Goal: Information Seeking & Learning: Learn about a topic

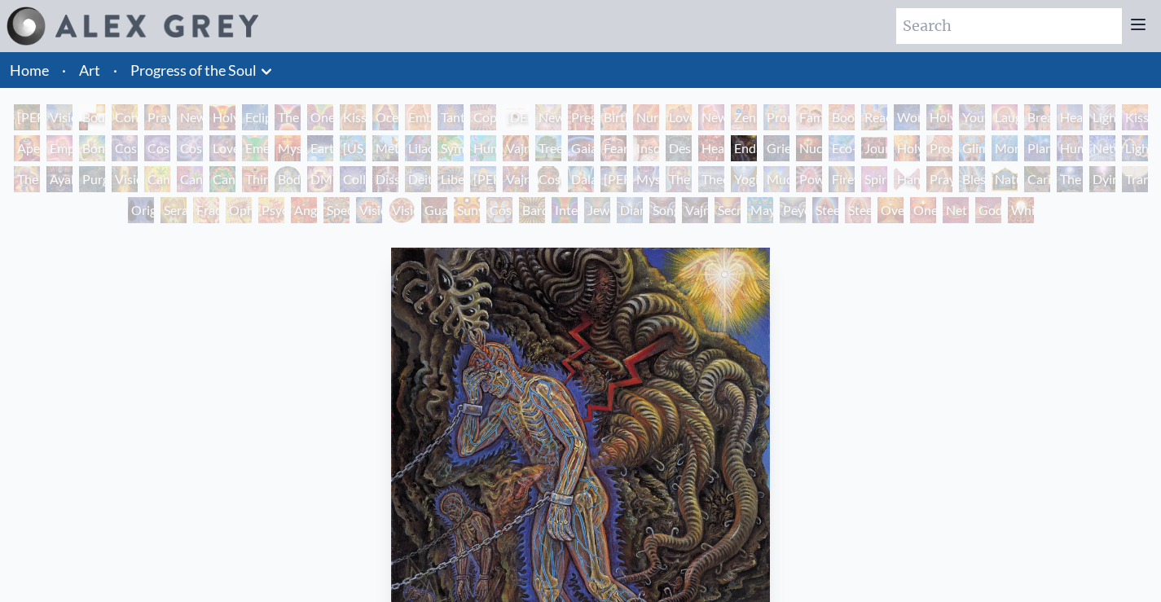
click at [27, 109] on div "Adam & Eve" at bounding box center [27, 117] width 26 height 26
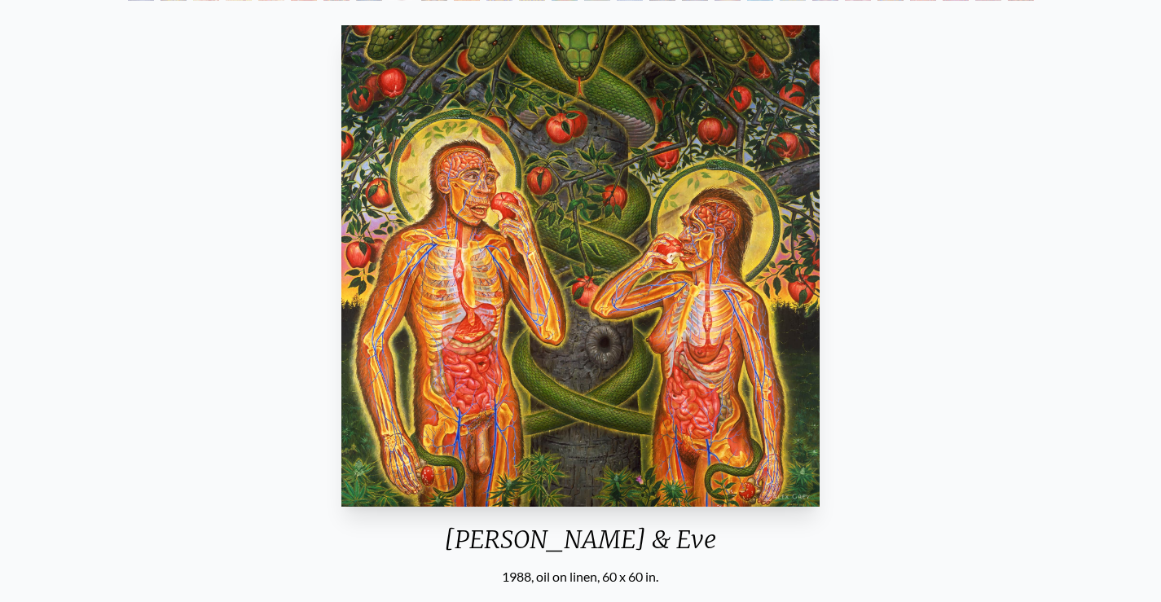
scroll to position [244, 0]
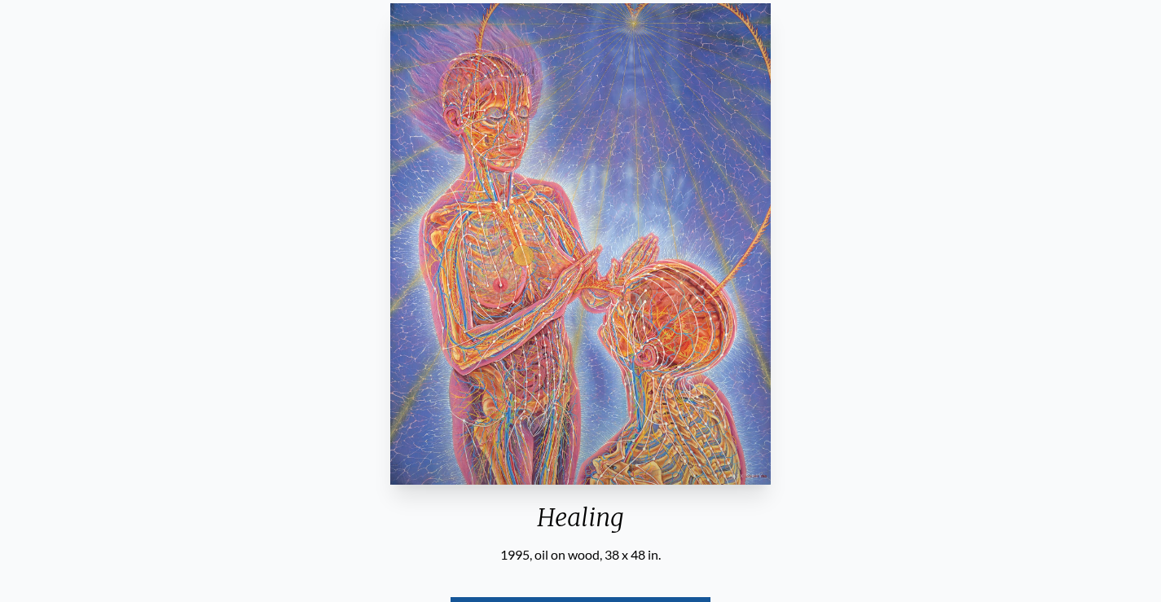
click at [623, 134] on img "33 / 133" at bounding box center [580, 244] width 381 height 482
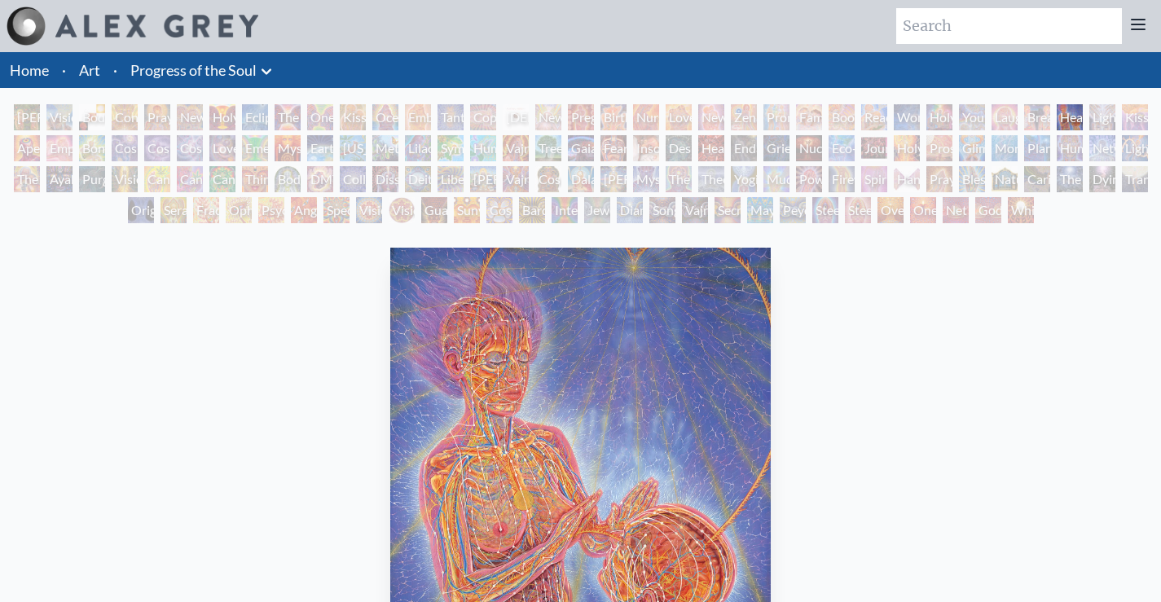
click at [86, 67] on link "Art" at bounding box center [89, 70] width 21 height 23
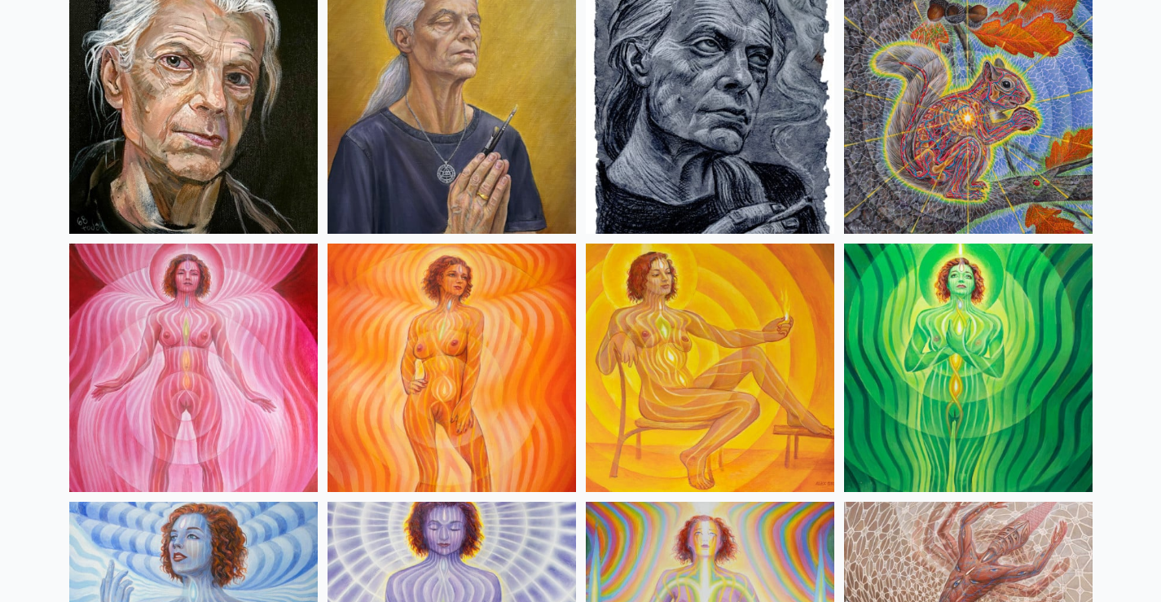
scroll to position [978, 0]
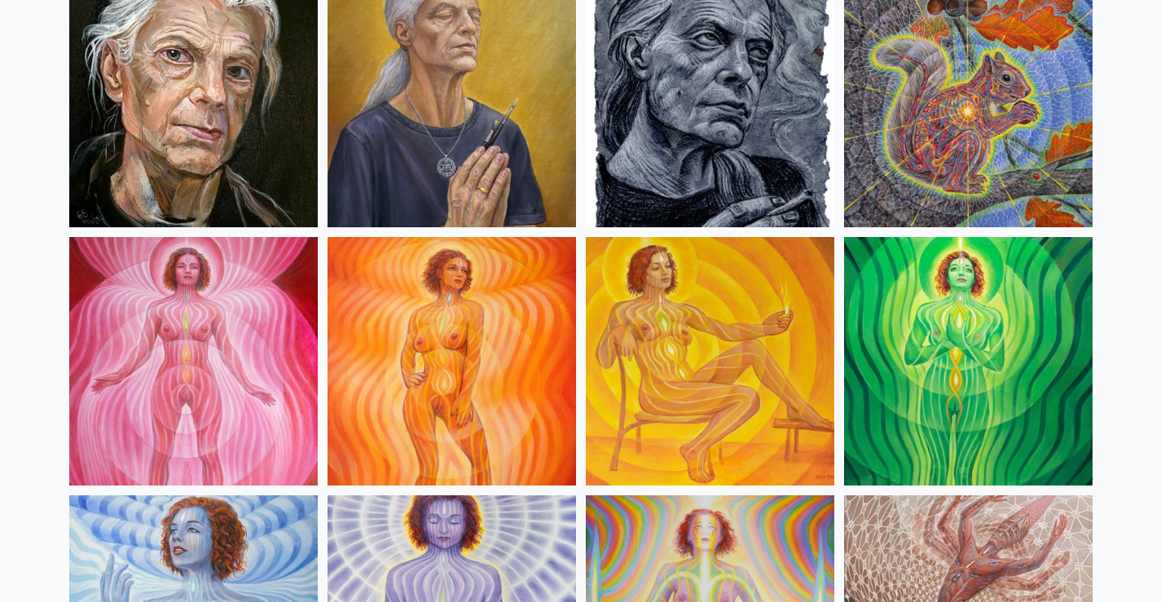
click at [205, 370] on img at bounding box center [193, 361] width 249 height 249
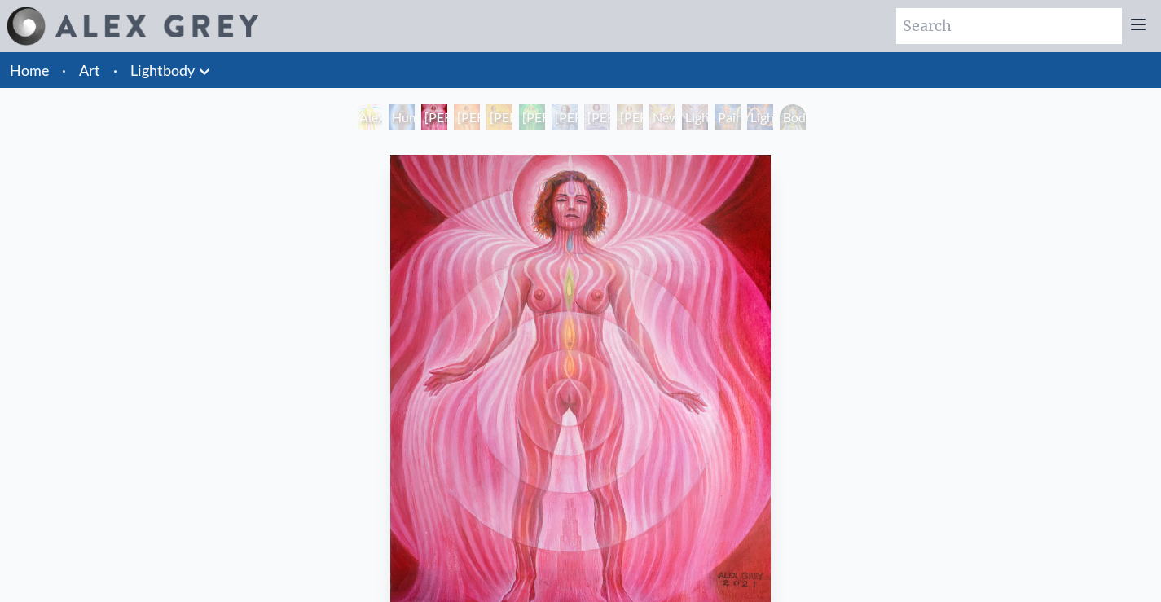
click at [849, 321] on div "[PERSON_NAME] 1 2021, acrylic on wood, 11 x 14 in. Visit the CoSM Shop" at bounding box center [580, 490] width 1135 height 685
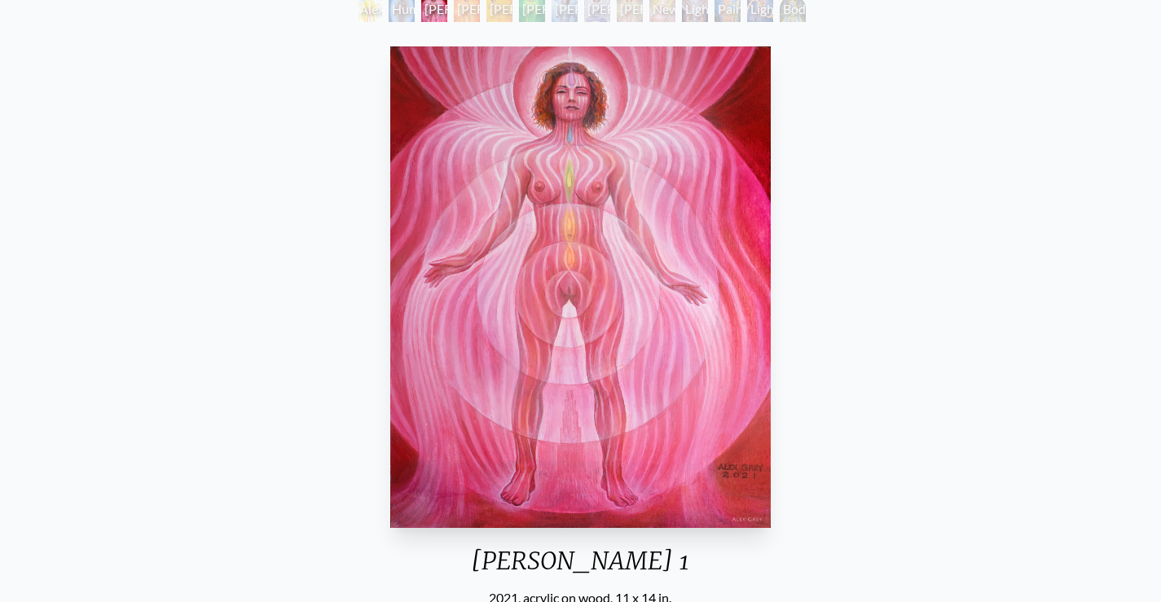
scroll to position [108, 0]
click at [556, 11] on div "[PERSON_NAME] 5" at bounding box center [565, 10] width 26 height 26
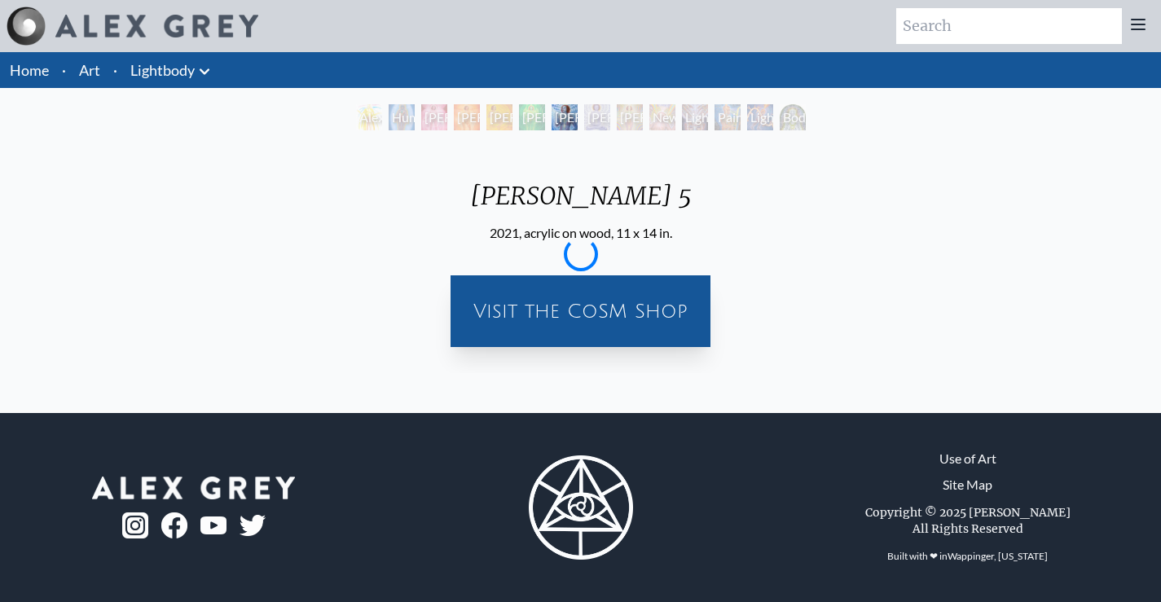
scroll to position [0, 0]
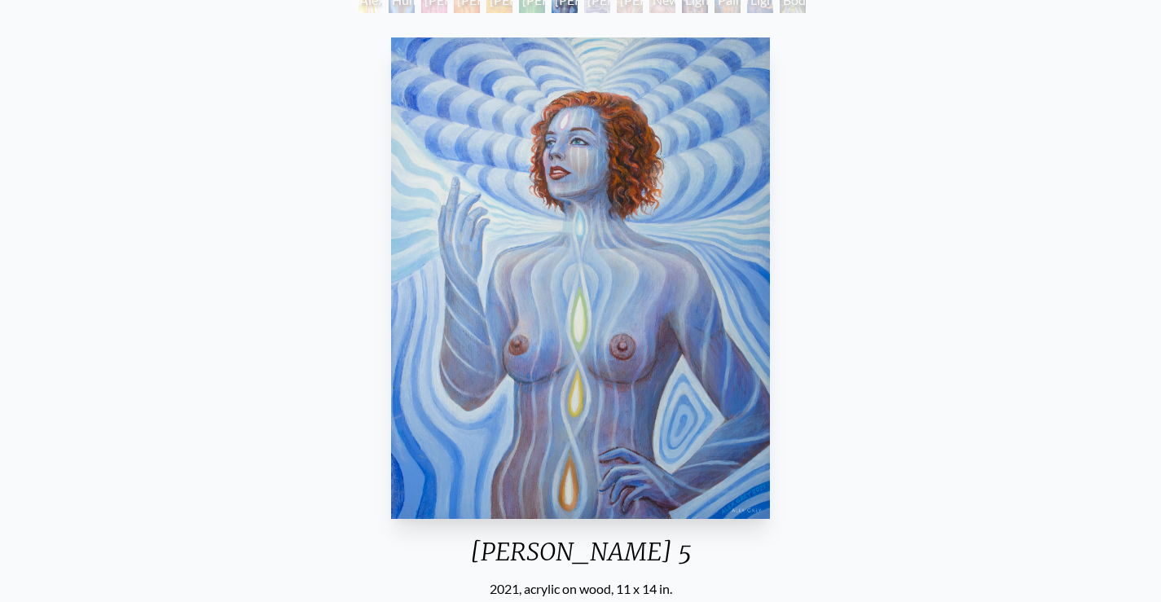
scroll to position [81, 0]
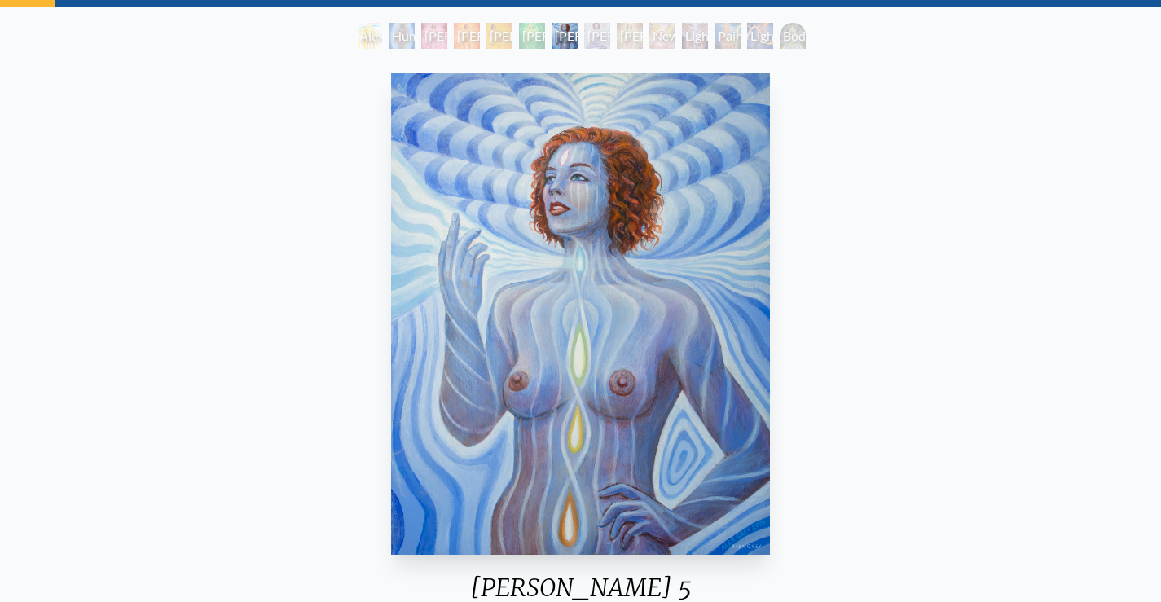
click at [589, 29] on div "Lightbody 6" at bounding box center [597, 36] width 26 height 26
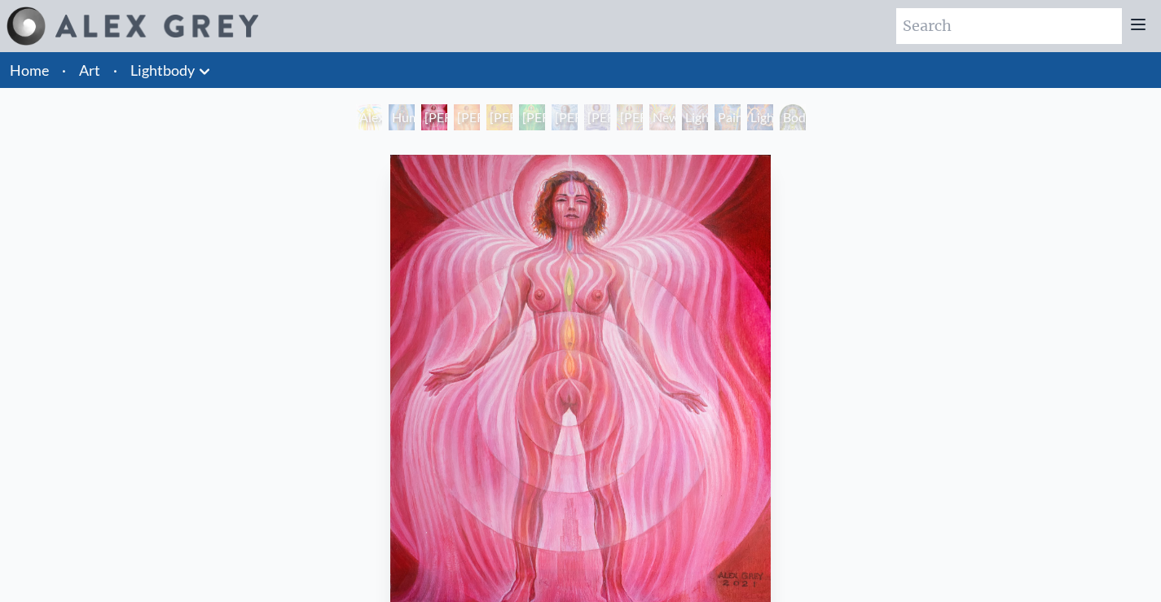
click at [98, 70] on link "Art" at bounding box center [89, 70] width 21 height 23
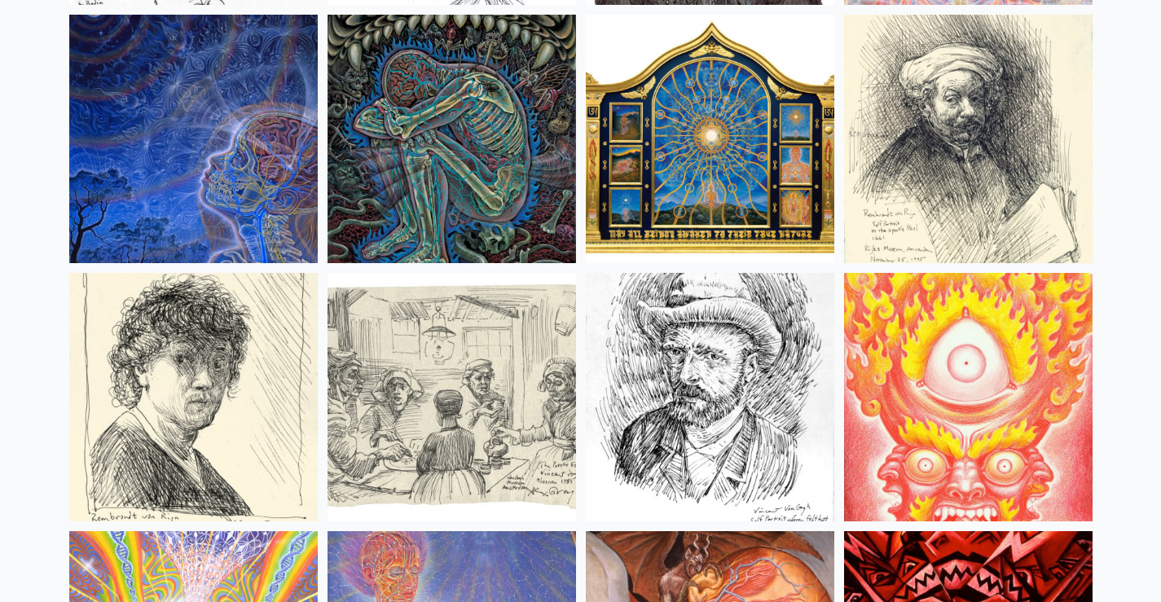
scroll to position [13608, 0]
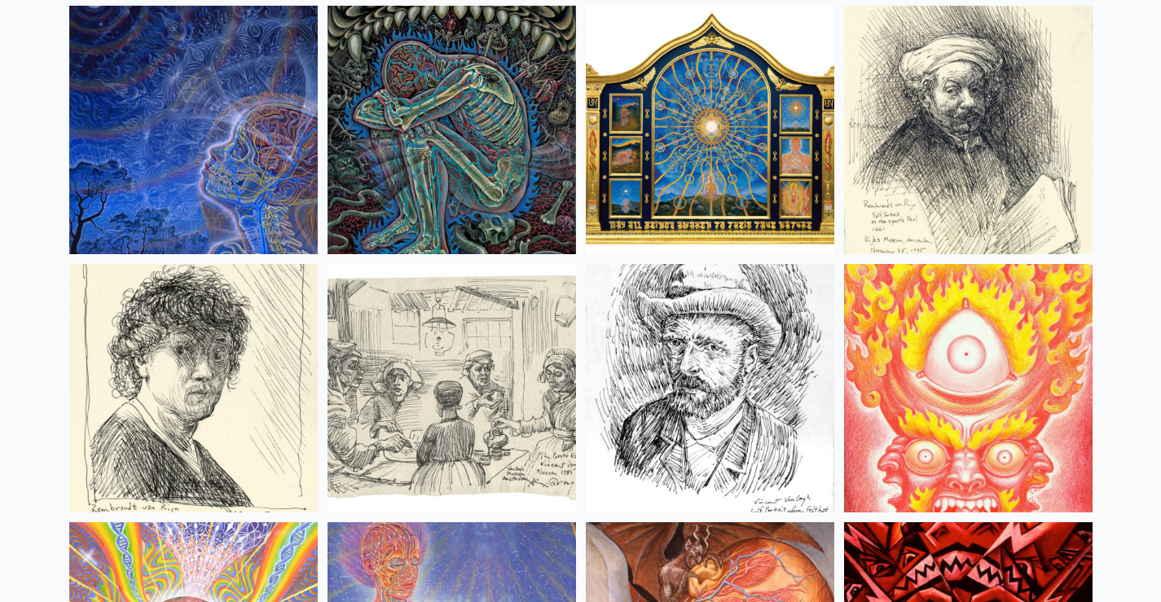
click at [665, 130] on img at bounding box center [710, 130] width 249 height 249
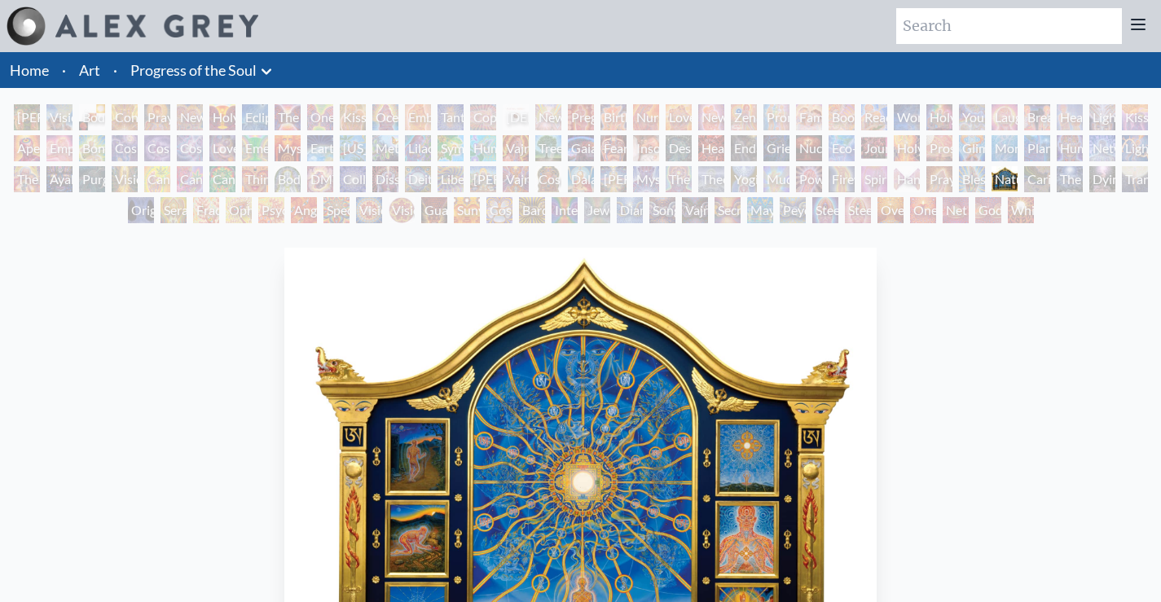
click at [28, 109] on div "Adam & Eve" at bounding box center [27, 117] width 26 height 26
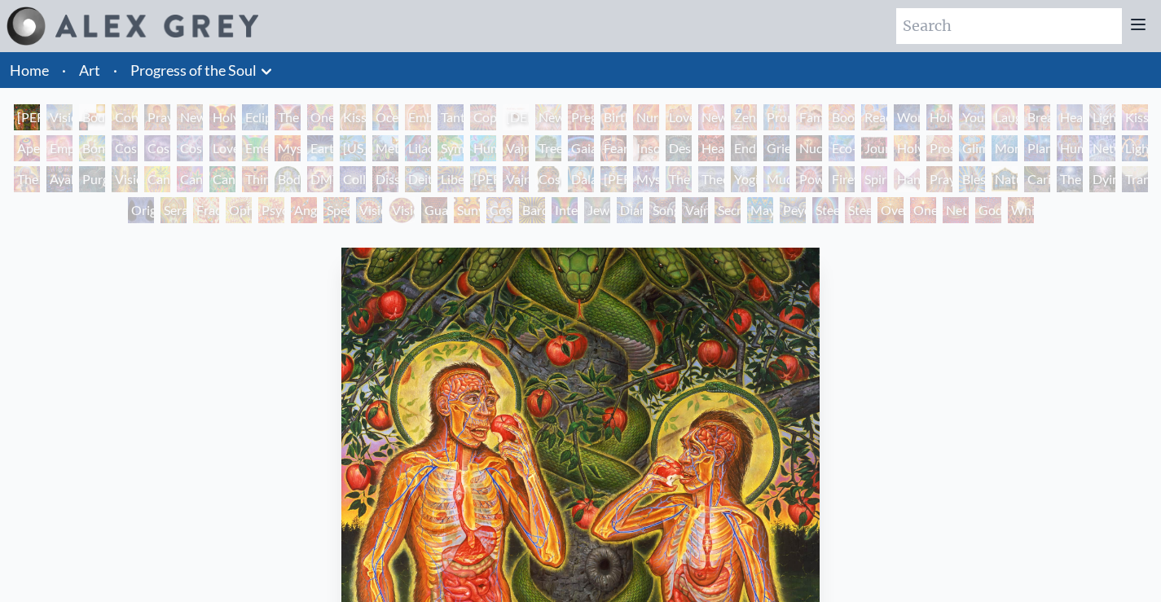
click at [437, 217] on div "Guardian of Infinite Vision" at bounding box center [434, 210] width 26 height 26
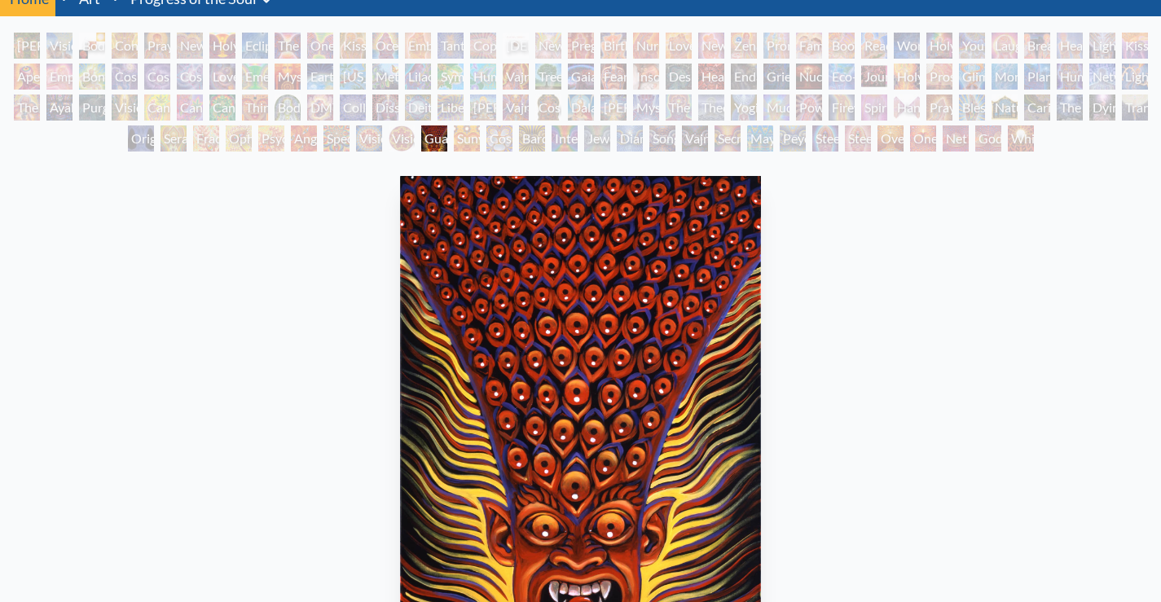
scroll to position [163, 0]
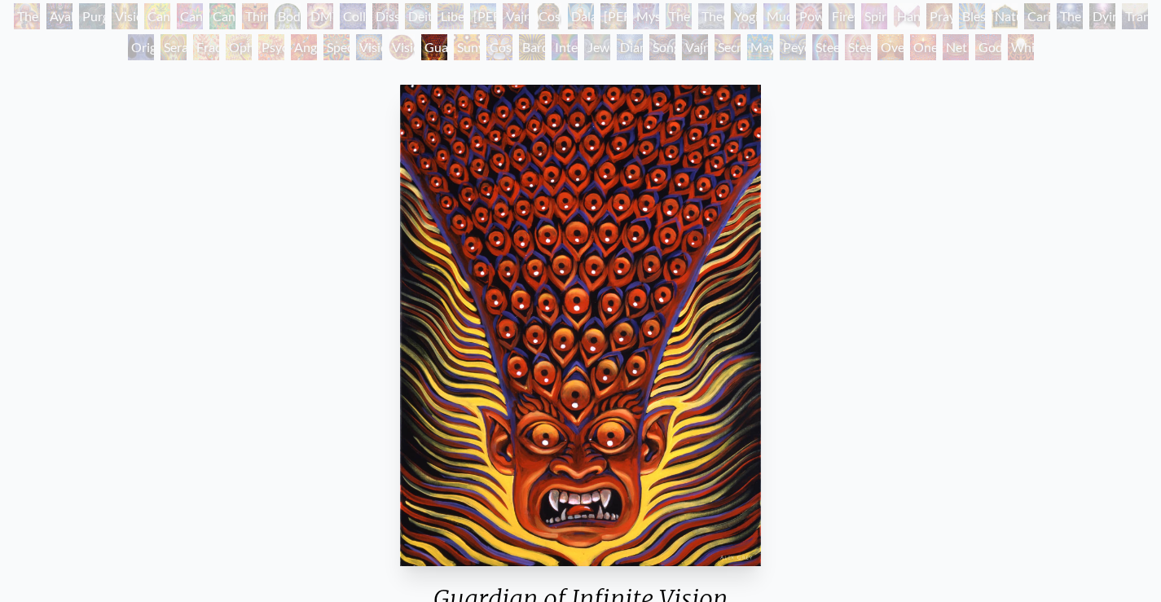
click at [46, 14] on div "Ayahuasca Visitation" at bounding box center [59, 16] width 26 height 26
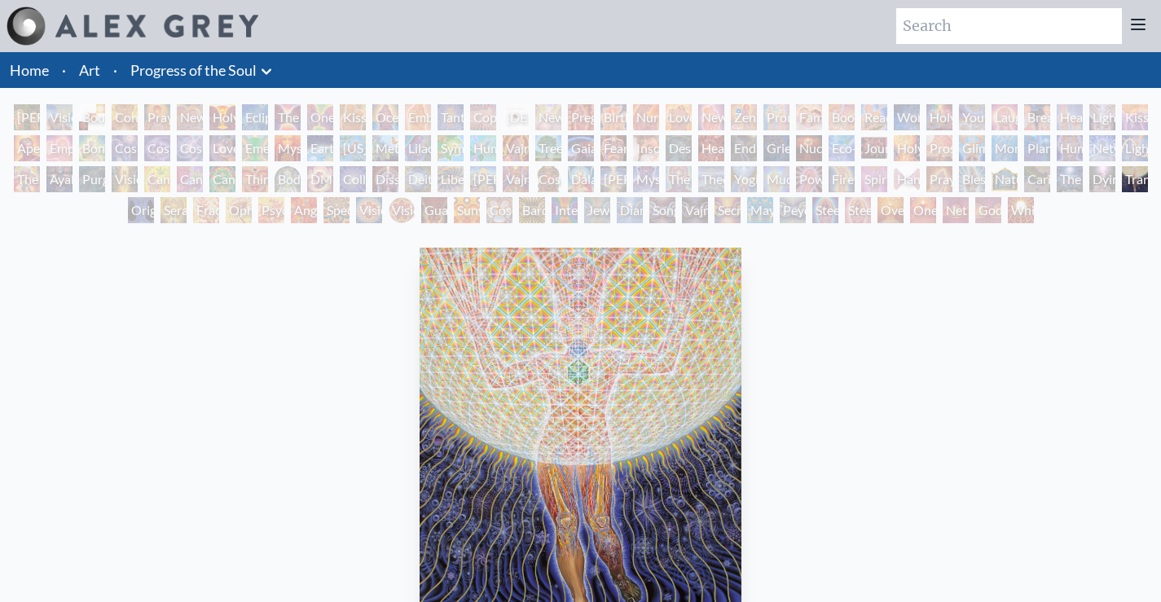
click at [96, 68] on link "Art" at bounding box center [89, 70] width 21 height 23
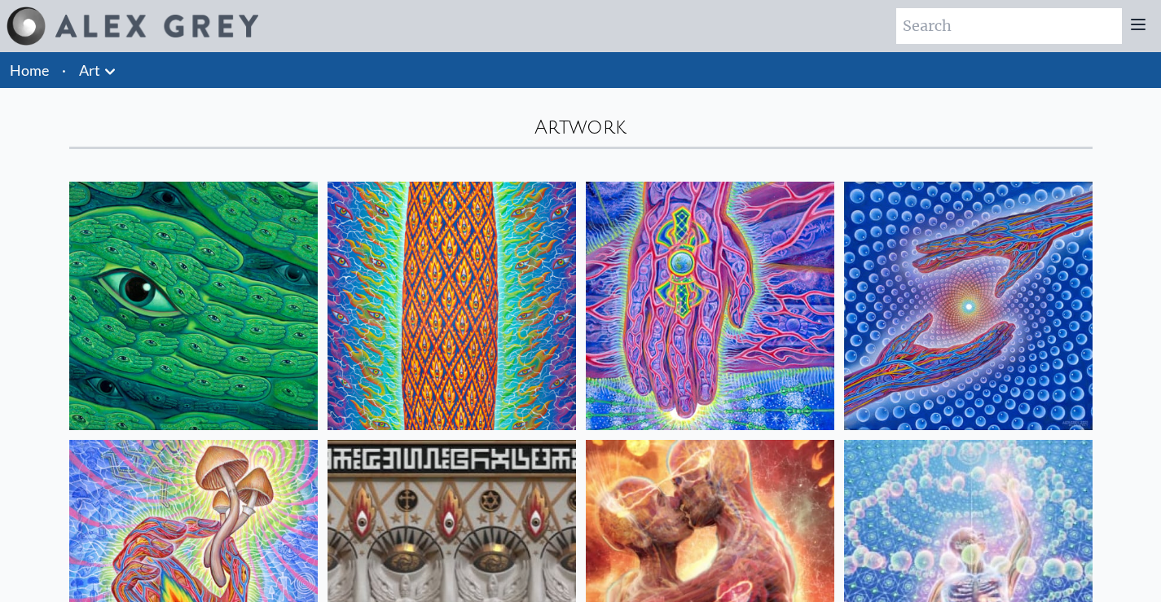
click at [441, 262] on img at bounding box center [452, 306] width 249 height 249
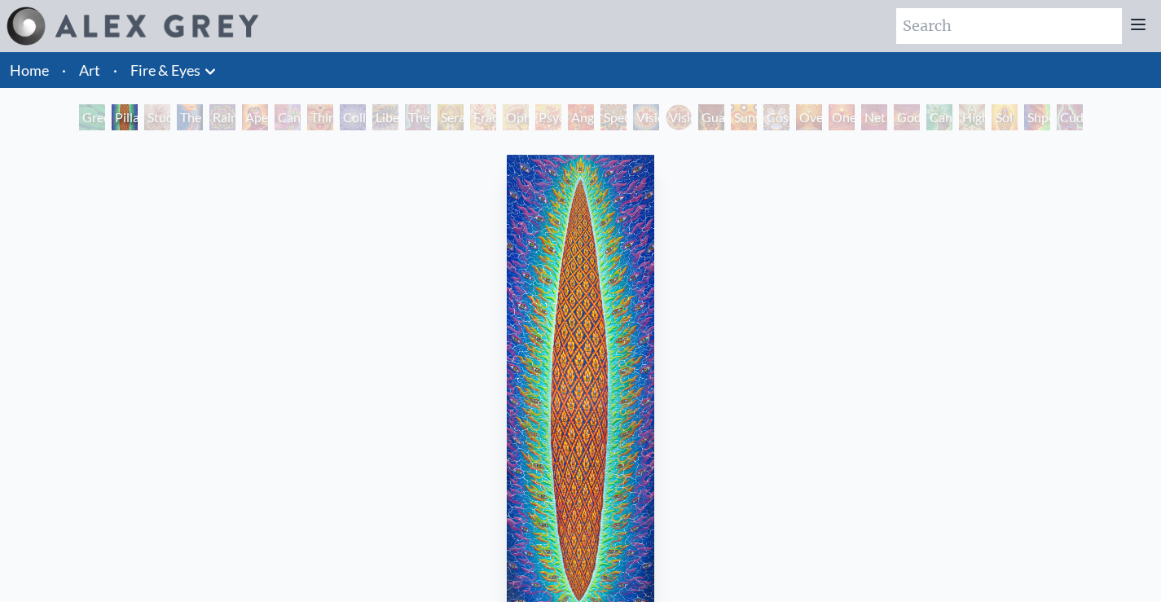
click at [724, 107] on div "Guardian of Infinite Vision" at bounding box center [711, 117] width 26 height 26
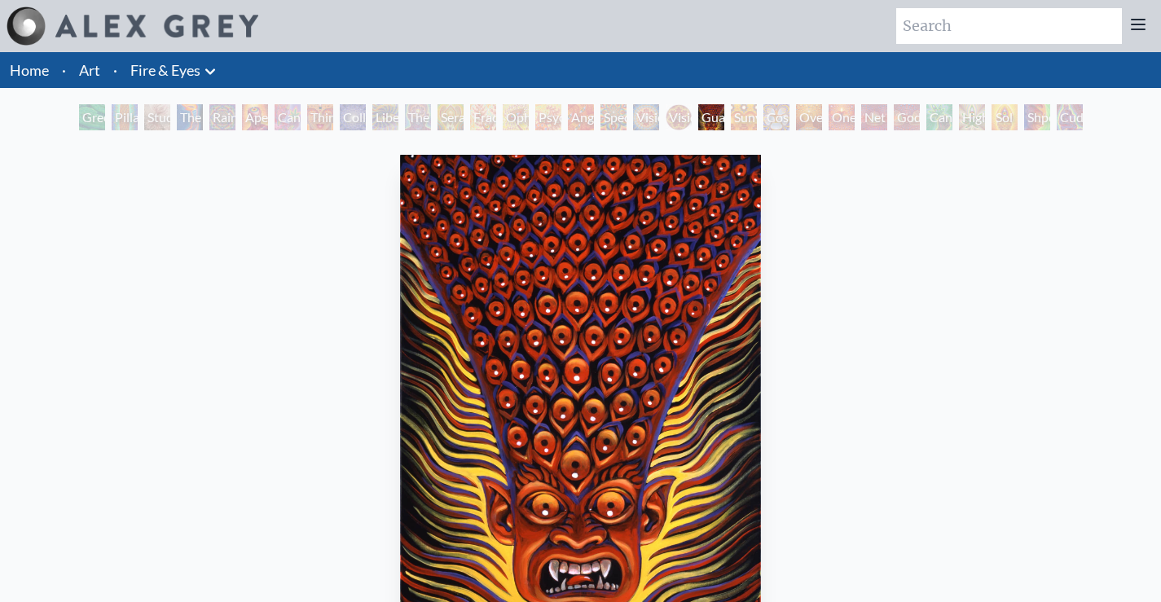
click at [511, 113] on div "Ophanic Eyelash" at bounding box center [516, 117] width 26 height 26
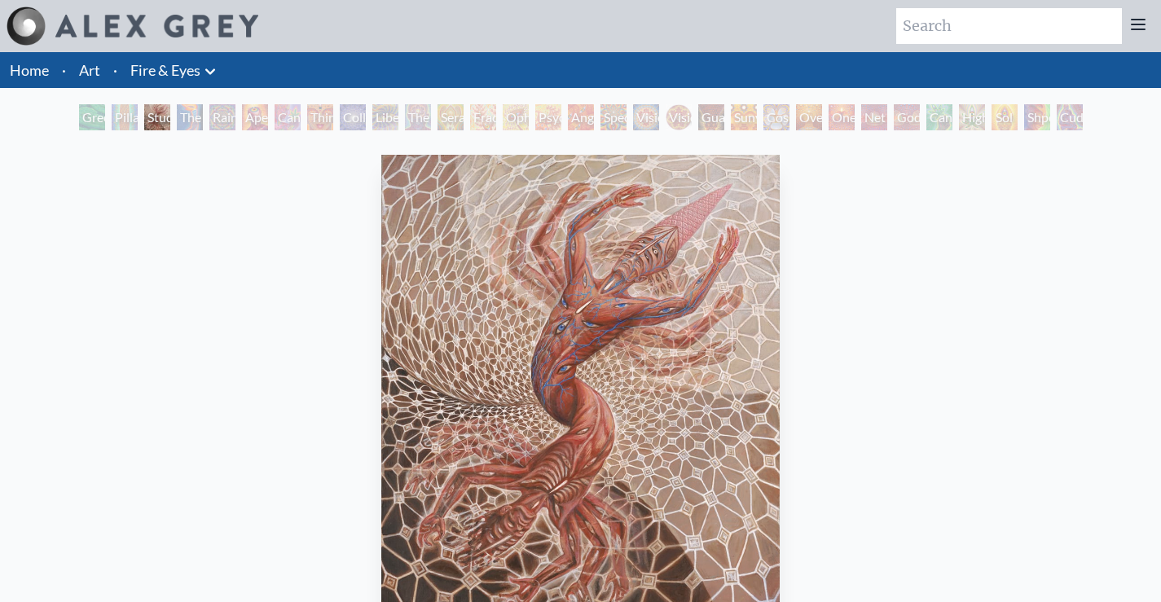
click at [156, 67] on link "Fire & Eyes" at bounding box center [165, 70] width 70 height 23
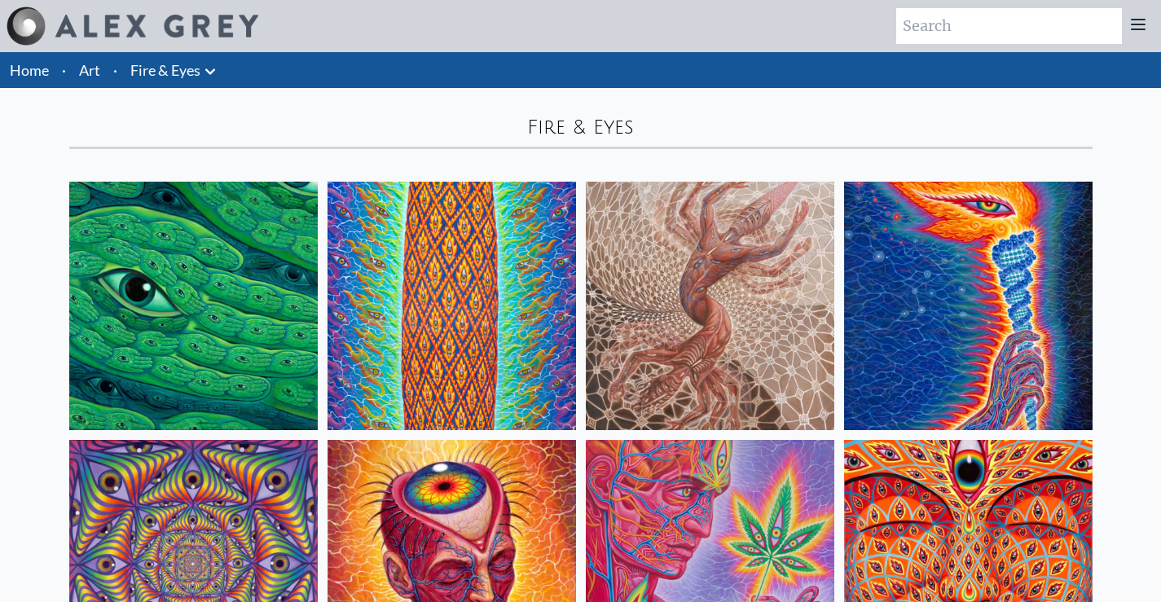
click at [33, 68] on link "Home" at bounding box center [29, 70] width 39 height 18
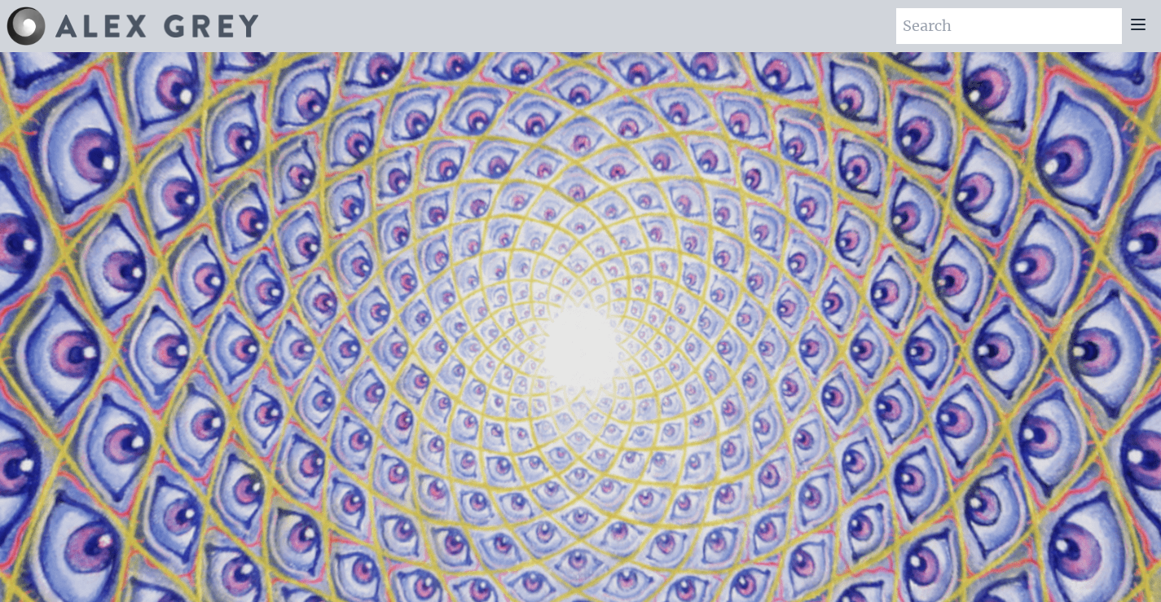
click at [953, 24] on input "search" at bounding box center [1009, 26] width 226 height 36
type input "healing"
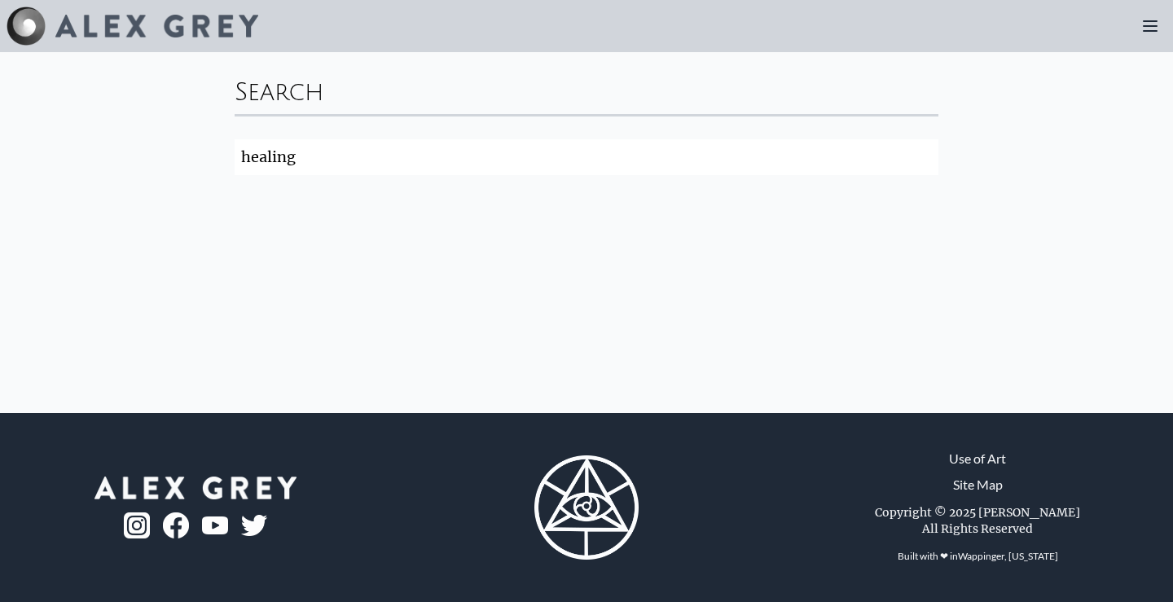
click at [36, 20] on img at bounding box center [26, 26] width 39 height 39
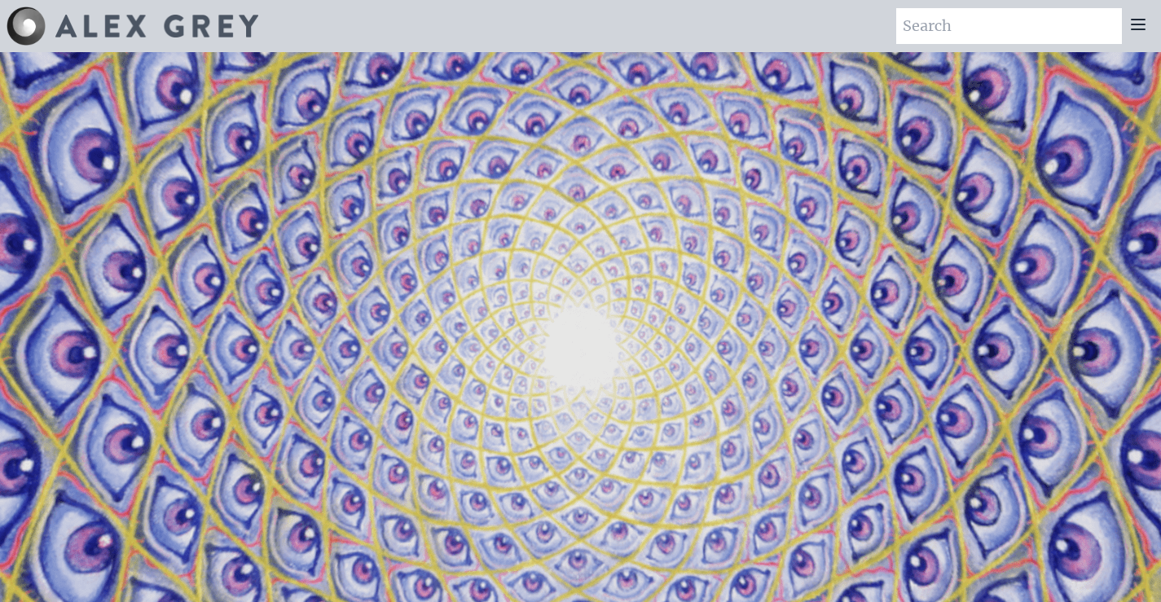
click at [604, 277] on video "Your browser does not support the video tag." at bounding box center [581, 353] width 1630 height 917
click at [120, 24] on img at bounding box center [156, 26] width 203 height 23
click at [29, 18] on img at bounding box center [26, 26] width 39 height 39
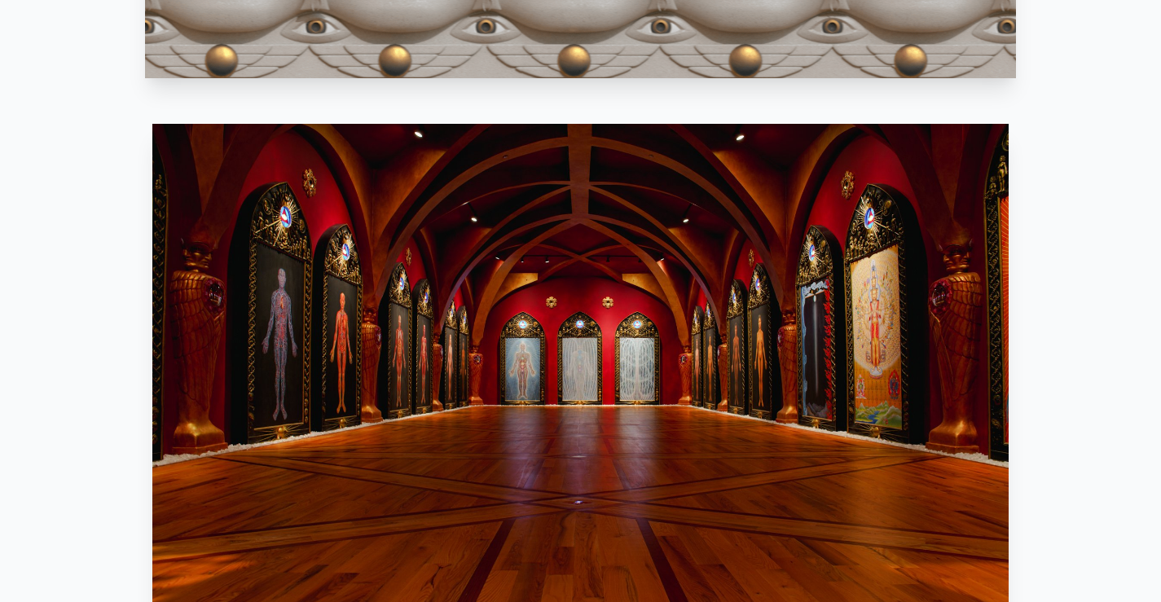
scroll to position [1304, 0]
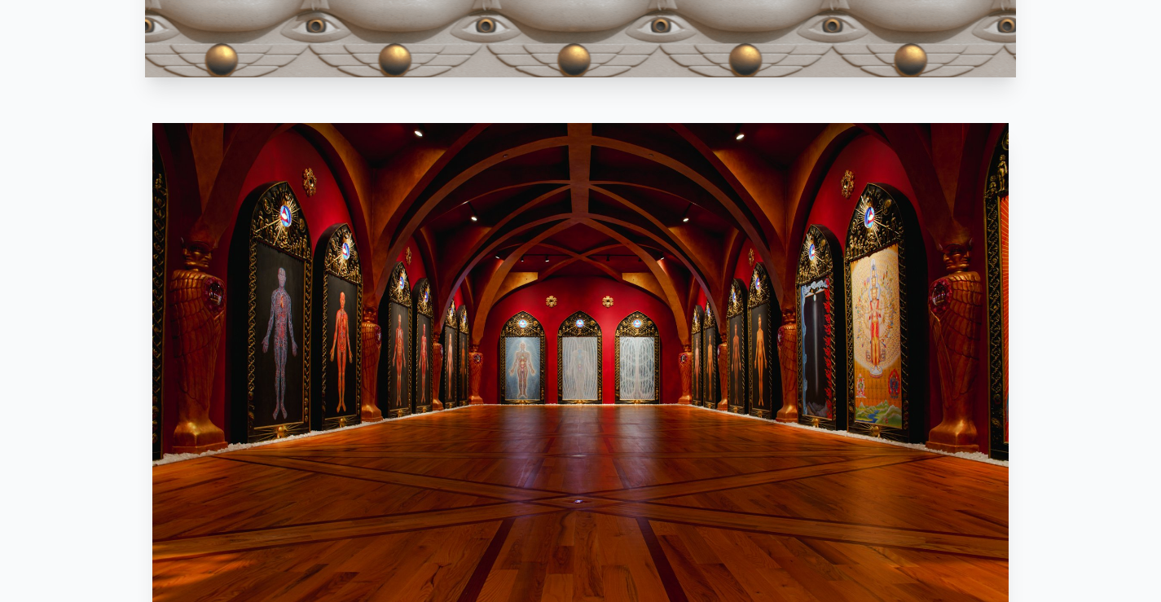
click at [484, 381] on img at bounding box center [580, 364] width 856 height 482
click at [486, 363] on img at bounding box center [580, 364] width 856 height 482
click at [546, 368] on img at bounding box center [580, 364] width 856 height 482
click at [528, 374] on img at bounding box center [580, 364] width 856 height 482
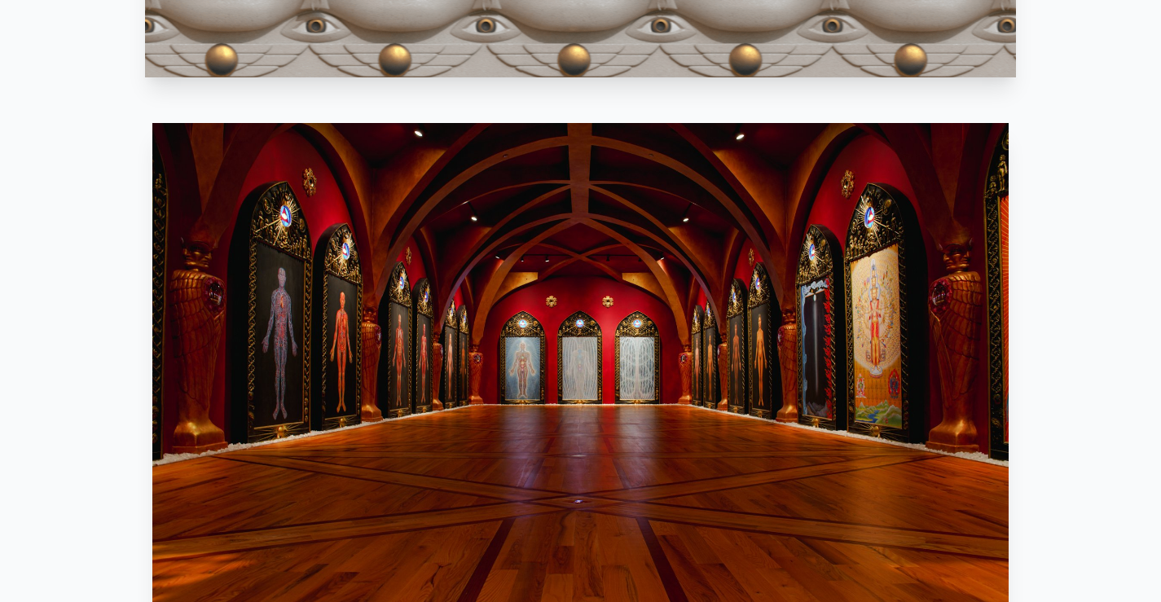
click at [522, 372] on img at bounding box center [580, 364] width 856 height 482
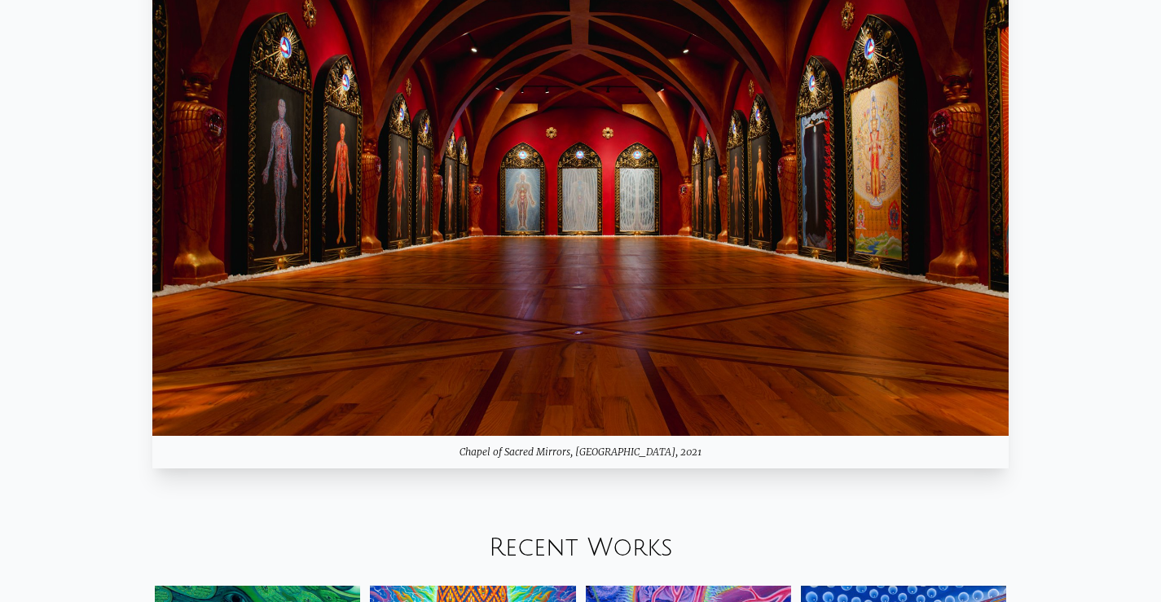
scroll to position [1385, 0]
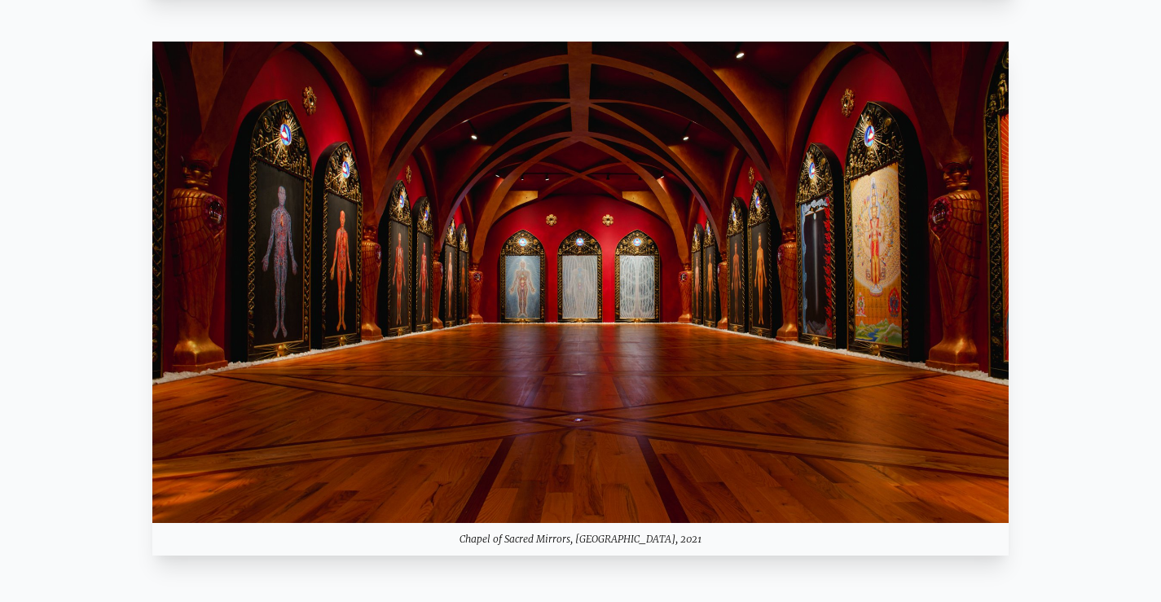
click at [866, 286] on img at bounding box center [580, 283] width 856 height 482
click at [526, 289] on img at bounding box center [580, 283] width 856 height 482
click at [524, 247] on img at bounding box center [580, 283] width 856 height 482
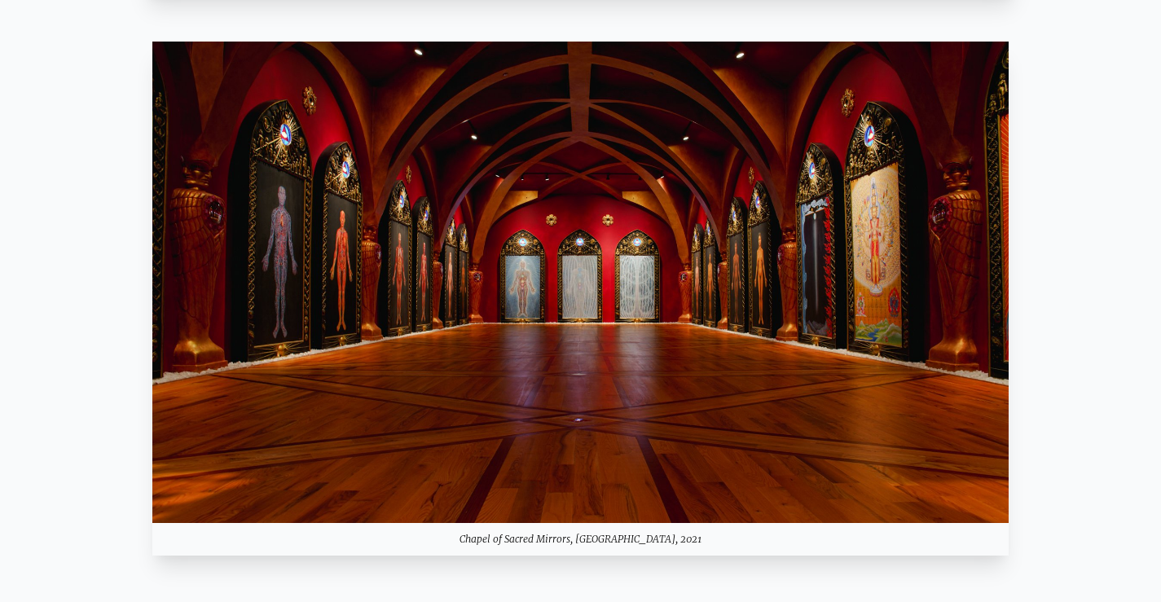
click at [517, 262] on img at bounding box center [580, 283] width 856 height 482
click at [522, 247] on img at bounding box center [580, 283] width 856 height 482
click at [295, 134] on img at bounding box center [580, 283] width 856 height 482
click at [324, 121] on img at bounding box center [580, 283] width 856 height 482
drag, startPoint x: 422, startPoint y: 119, endPoint x: 528, endPoint y: 130, distance: 106.5
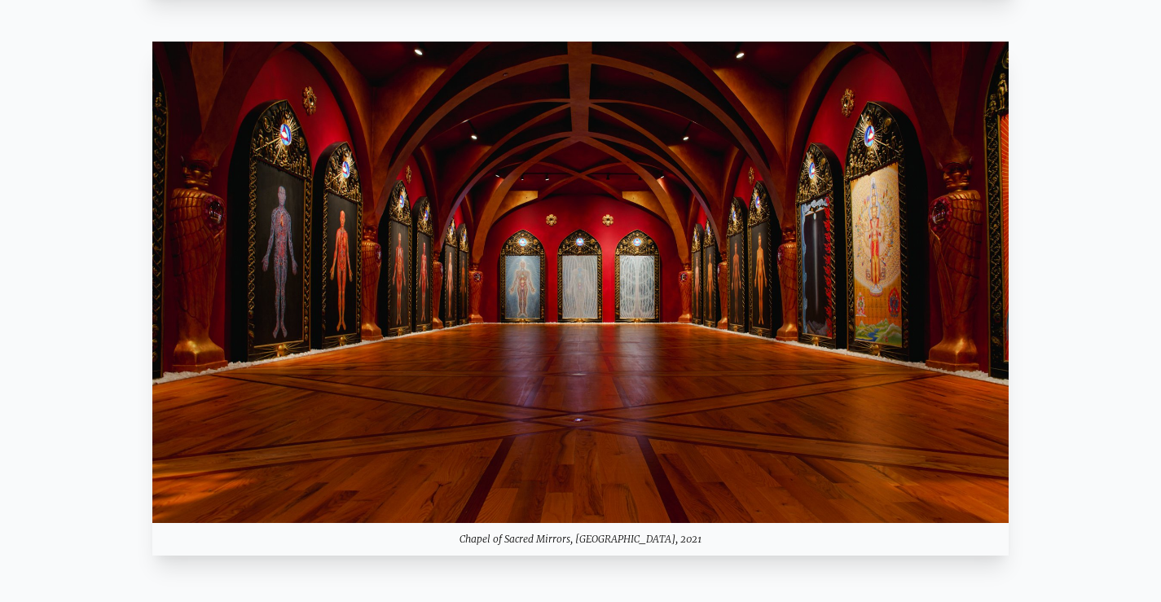
click at [425, 118] on img at bounding box center [580, 283] width 856 height 482
click at [871, 230] on img at bounding box center [580, 283] width 856 height 482
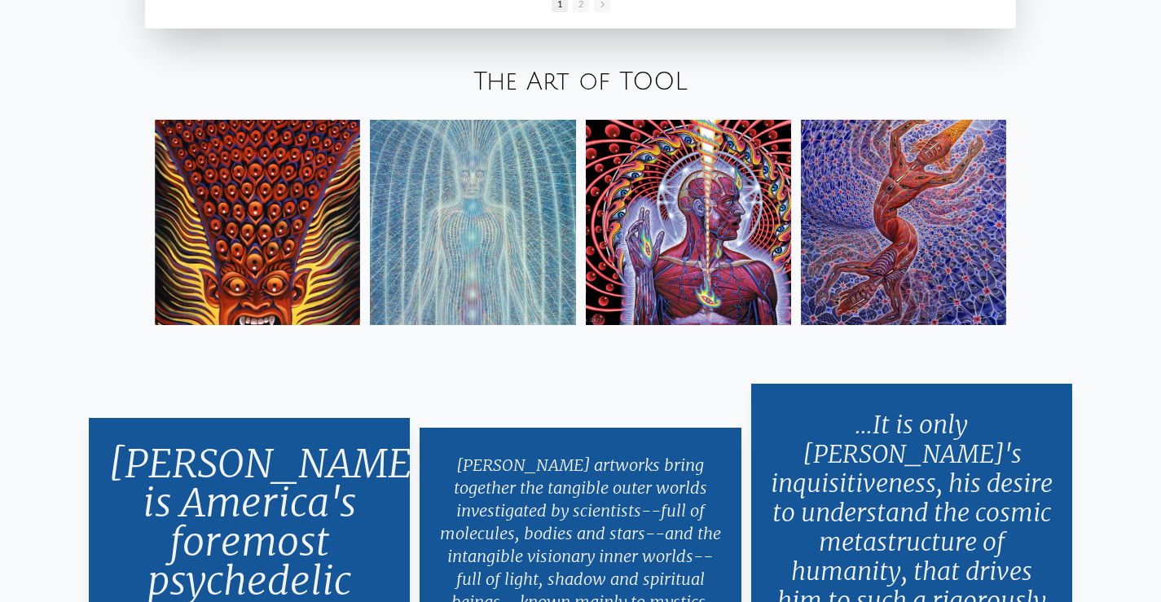
scroll to position [2852, 0]
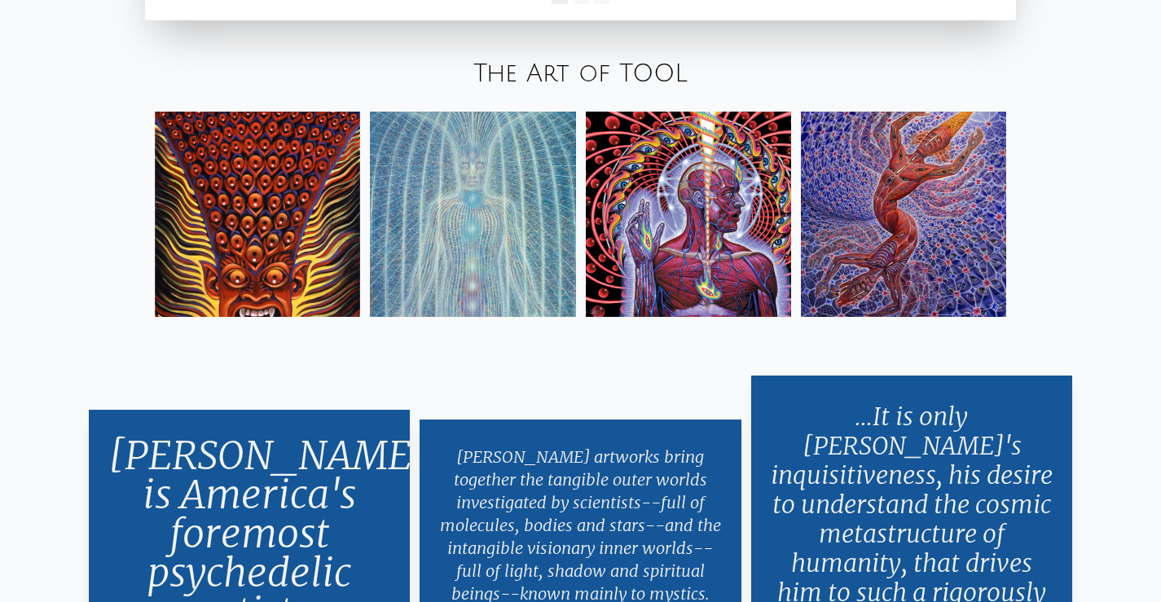
click at [507, 211] on img at bounding box center [472, 214] width 205 height 205
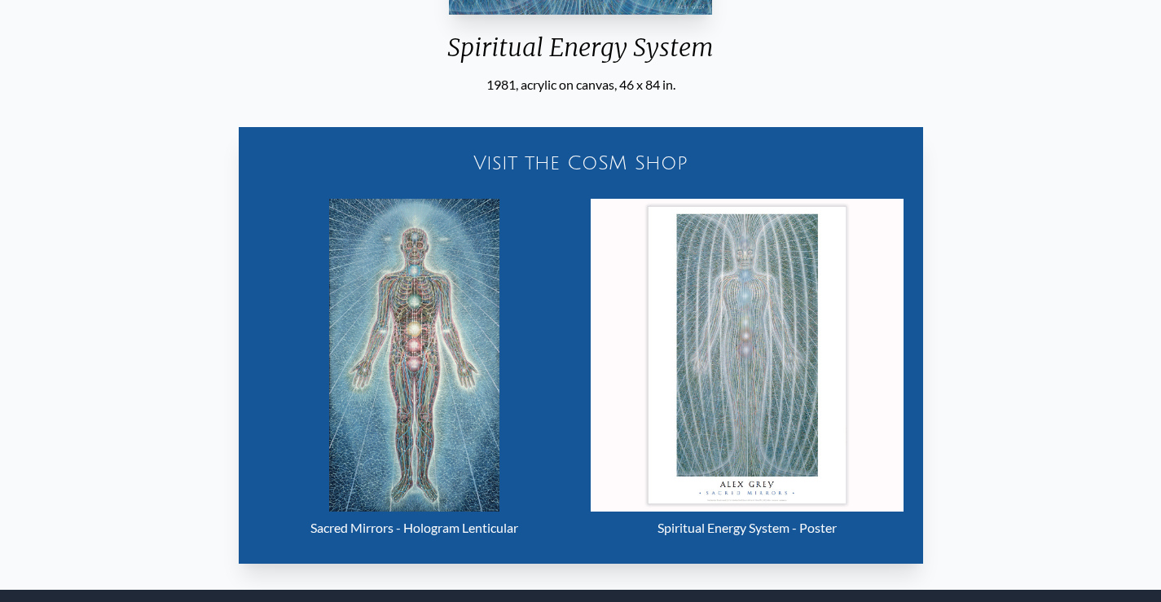
scroll to position [652, 0]
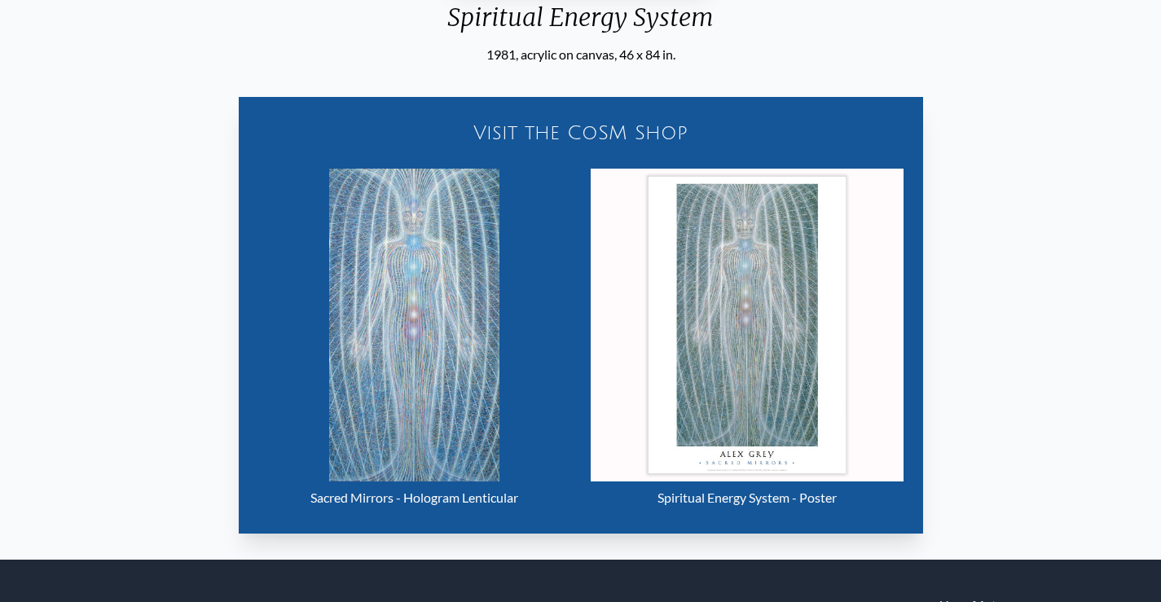
click at [448, 277] on img "16 / 23" at bounding box center [414, 325] width 171 height 313
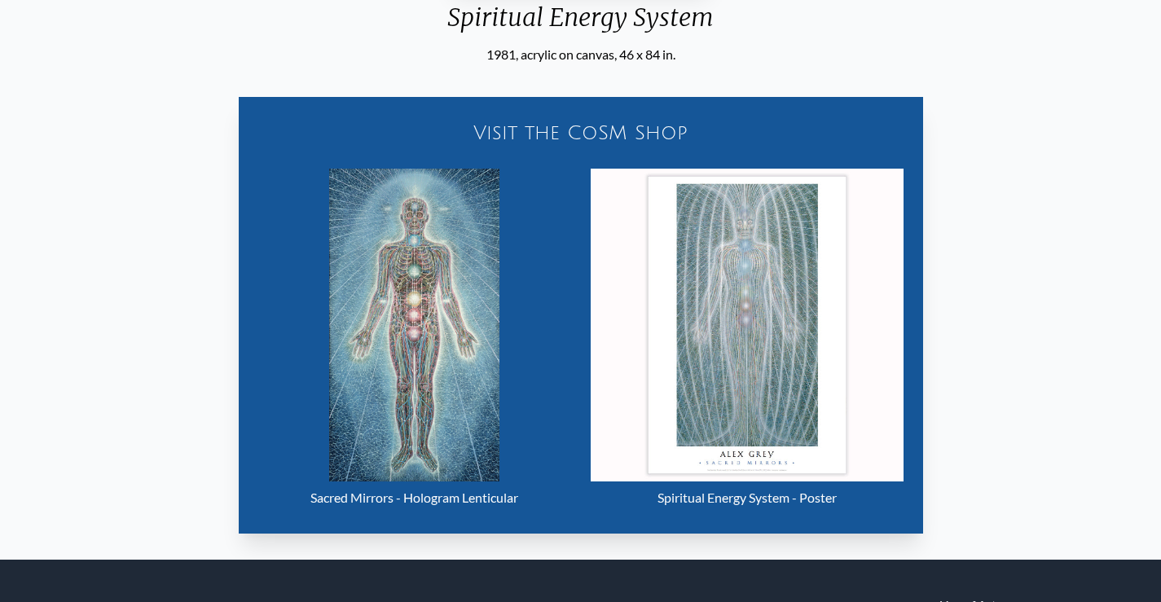
click at [772, 263] on img "16 / 23" at bounding box center [747, 325] width 313 height 313
